Goal: Information Seeking & Learning: Learn about a topic

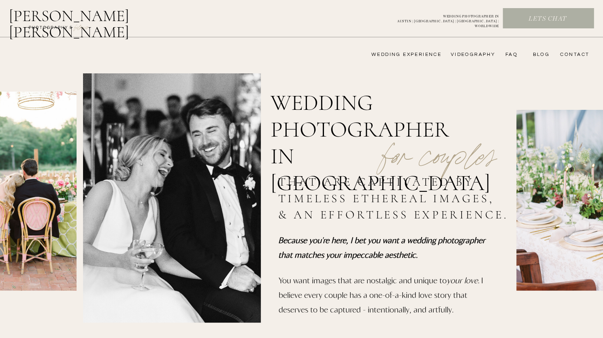
click at [424, 54] on nav "wedding experience" at bounding box center [400, 54] width 81 height 6
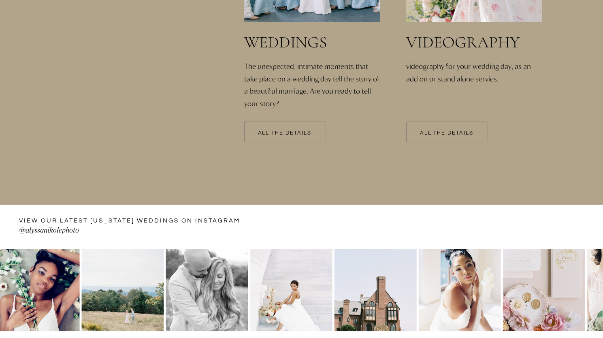
scroll to position [1863, 0]
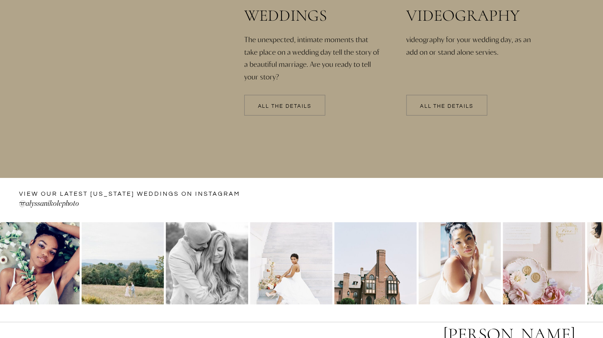
click at [285, 106] on p "All the details" at bounding box center [284, 107] width 81 height 6
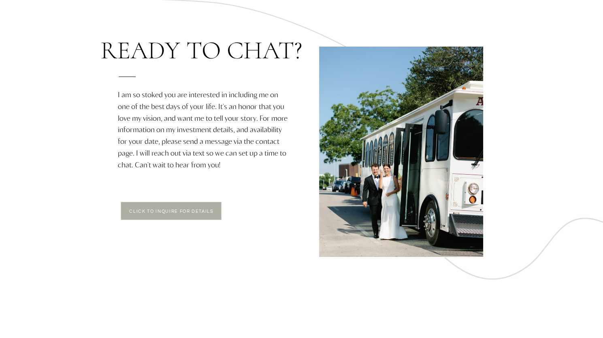
scroll to position [1418, 0]
